Goal: Find specific page/section: Find specific page/section

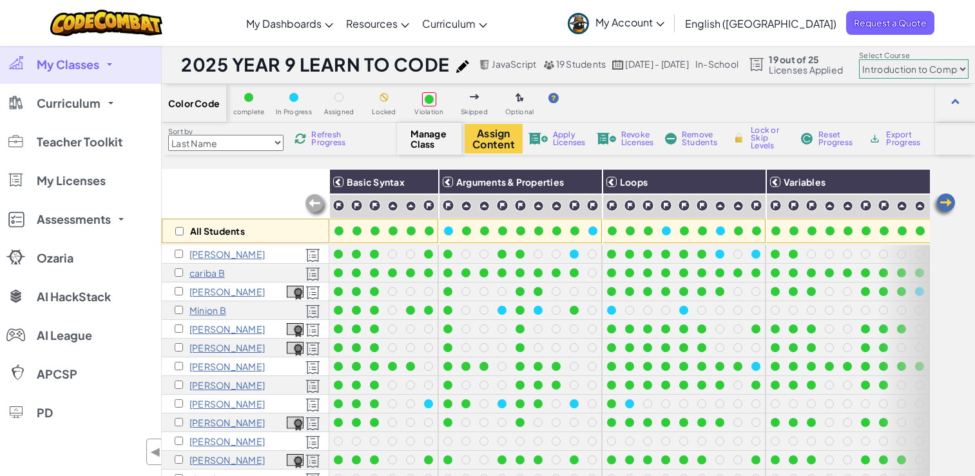
select select "560f1a9f22961295f9427742"
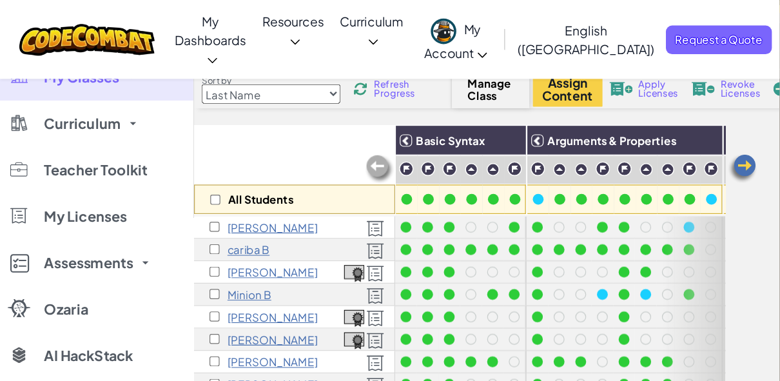
scroll to position [64, 0]
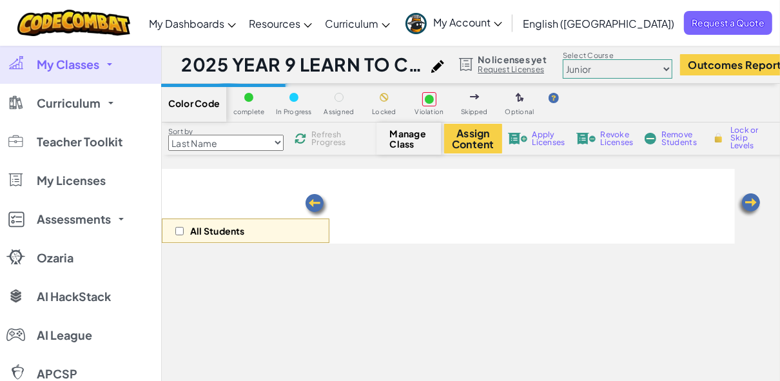
scroll to position [64, 0]
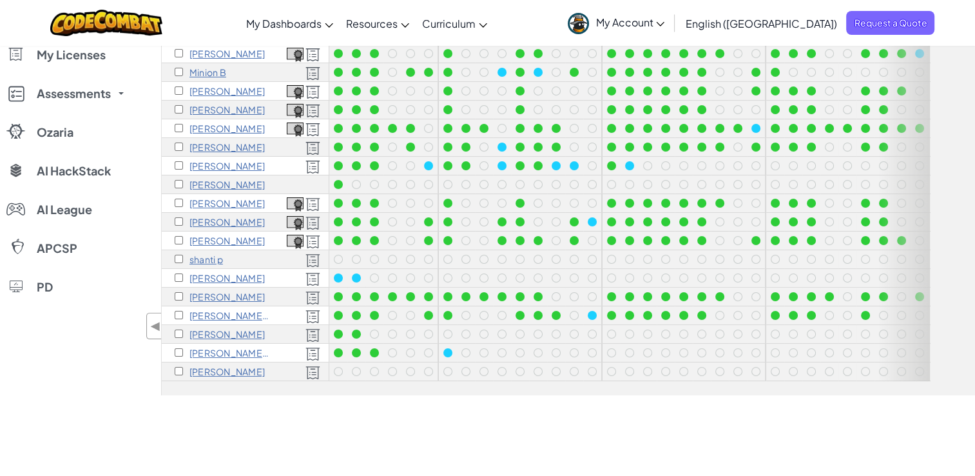
scroll to position [135, 0]
